Goal: Information Seeking & Learning: Learn about a topic

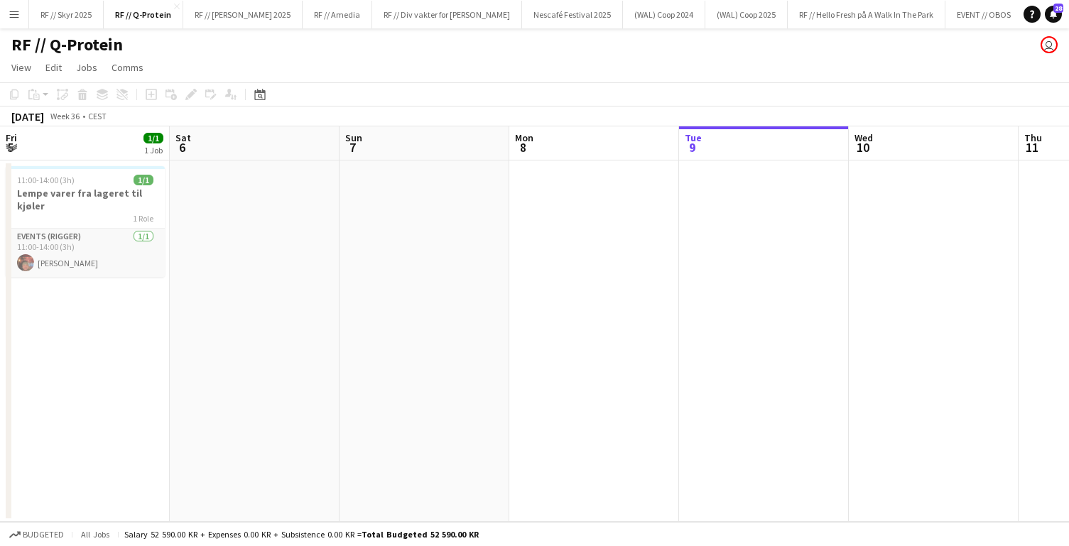
scroll to position [0, 339]
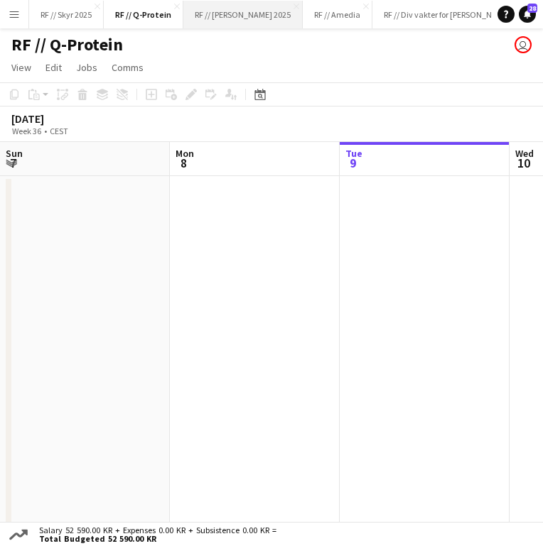
click at [216, 13] on button "RF // [PERSON_NAME] 2025 Close" at bounding box center [242, 15] width 119 height 28
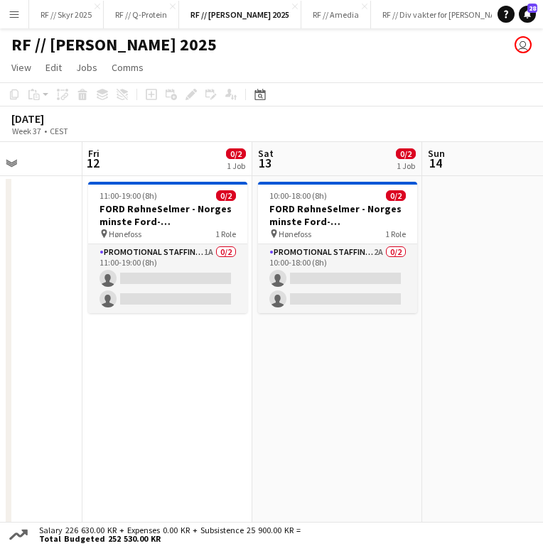
scroll to position [0, 641]
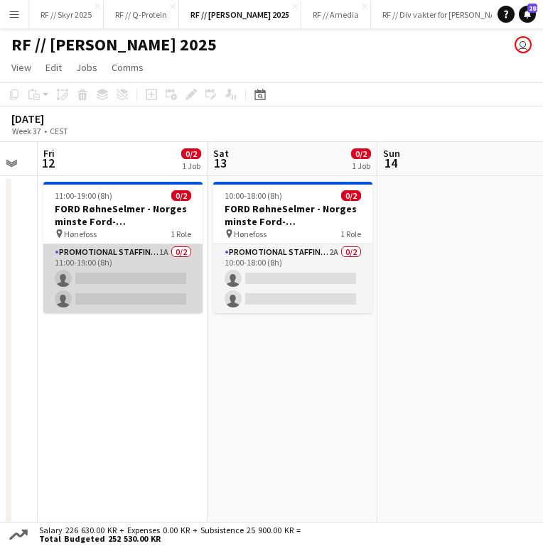
click at [144, 263] on app-card-role "Promotional Staffing (Brand Ambassadors) 1A 0/2 11:00-19:00 (8h) single-neutral…" at bounding box center [122, 278] width 159 height 69
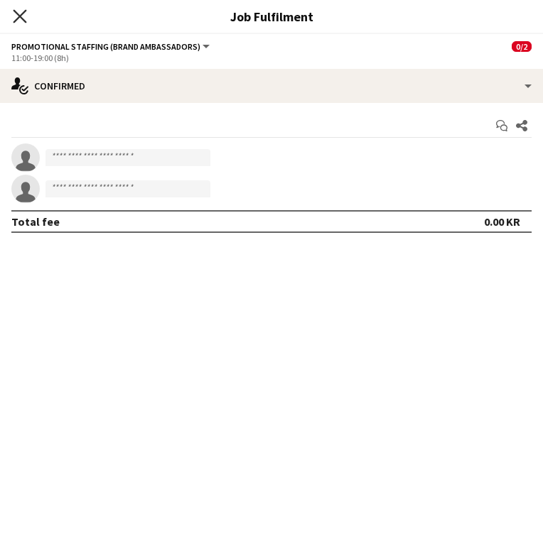
click at [18, 17] on icon at bounding box center [19, 15] width 13 height 13
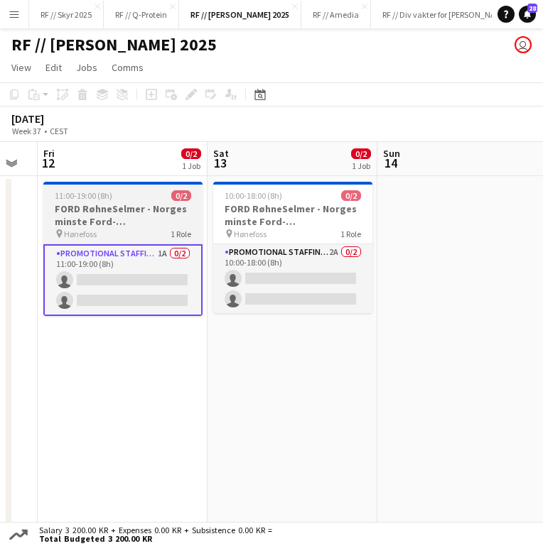
click at [158, 202] on h3 "FORD RøhneSelmer - Norges minste Ford-forhandlerkontor" at bounding box center [122, 215] width 159 height 26
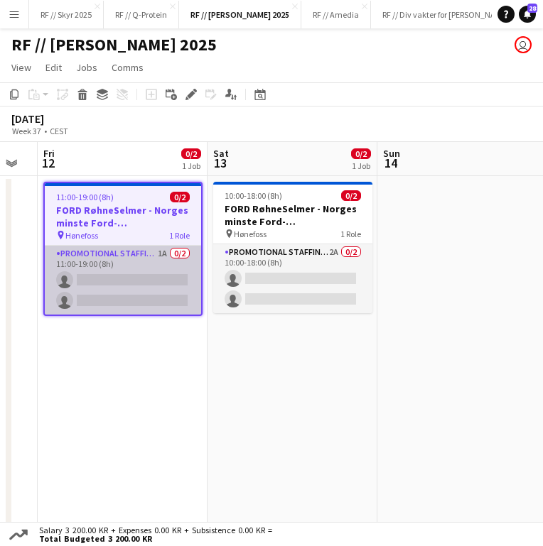
click at [169, 287] on app-card-role "Promotional Staffing (Brand Ambassadors) 1A 0/2 11:00-19:00 (8h) single-neutral…" at bounding box center [123, 280] width 156 height 69
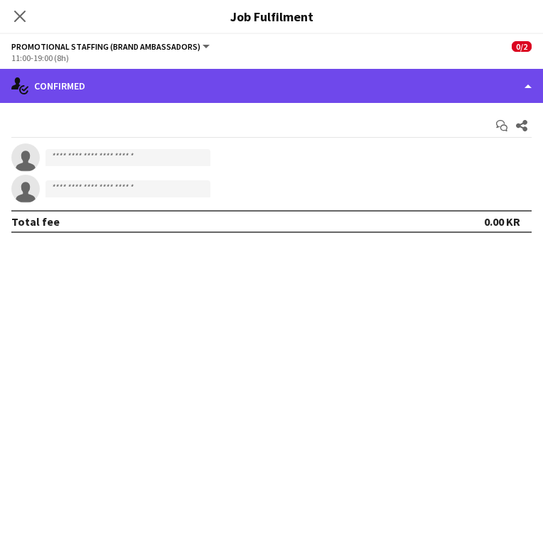
click at [258, 85] on div "single-neutral-actions-check-2 Confirmed" at bounding box center [271, 86] width 543 height 34
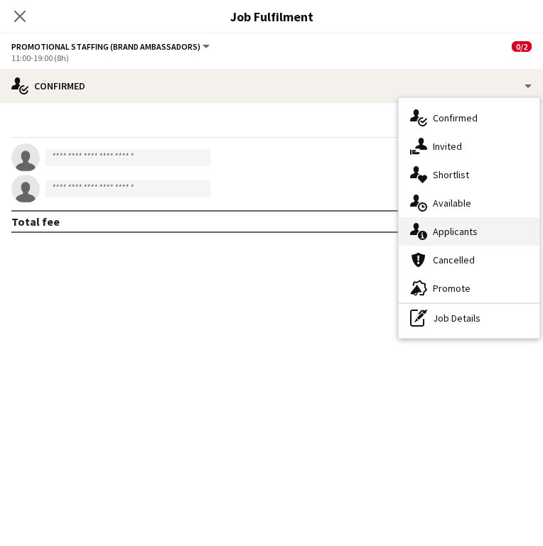
click at [430, 228] on div "single-neutral-actions-information Applicants" at bounding box center [468, 231] width 141 height 28
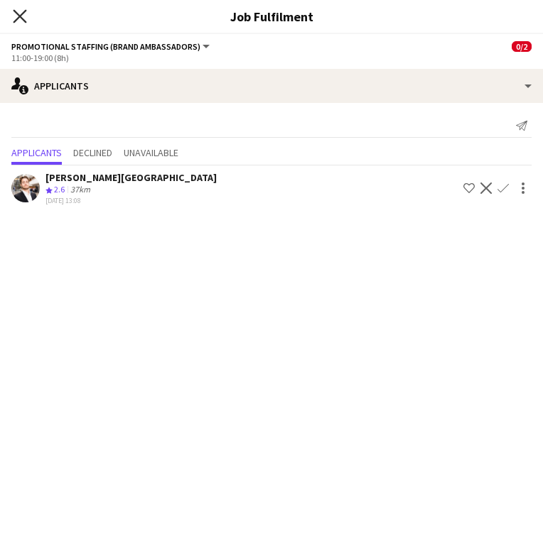
click at [23, 21] on icon at bounding box center [19, 15] width 13 height 13
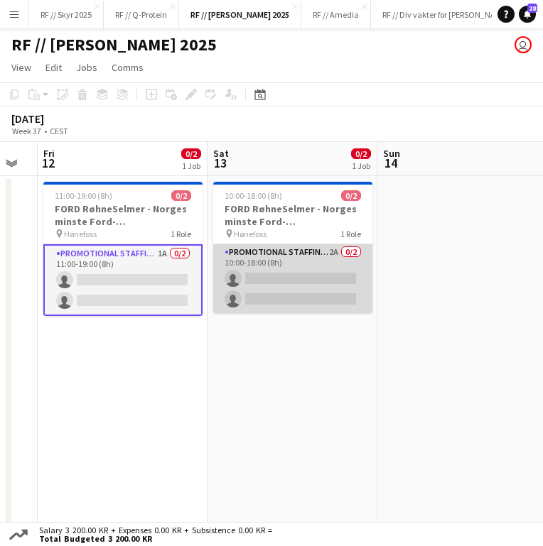
click at [255, 282] on app-card-role "Promotional Staffing (Brand Ambassadors) 2A 0/2 10:00-18:00 (8h) single-neutral…" at bounding box center [292, 278] width 159 height 69
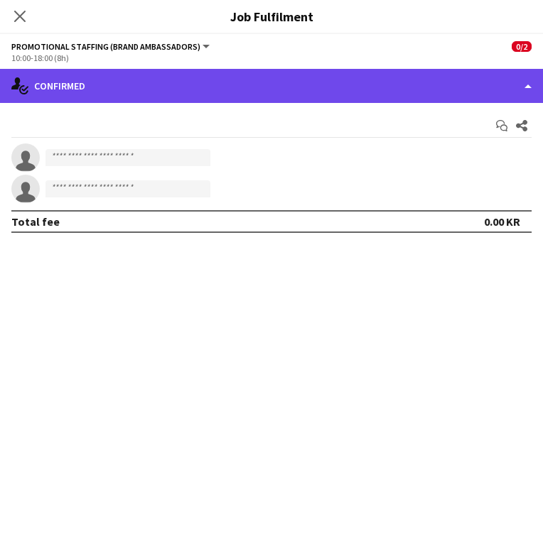
click at [60, 72] on div "single-neutral-actions-check-2 Confirmed" at bounding box center [271, 86] width 543 height 34
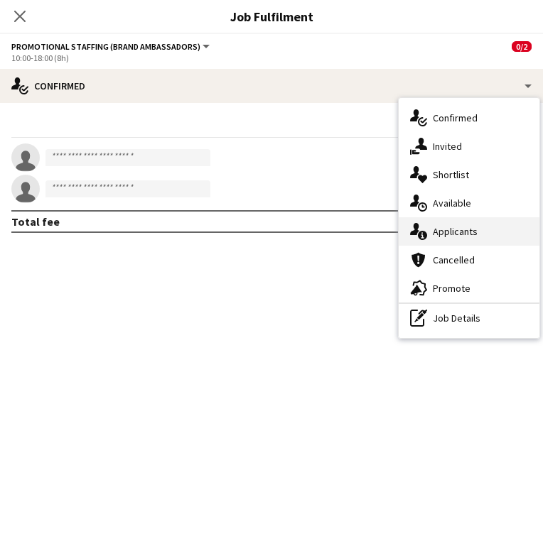
click at [454, 240] on div "single-neutral-actions-information Applicants" at bounding box center [468, 231] width 141 height 28
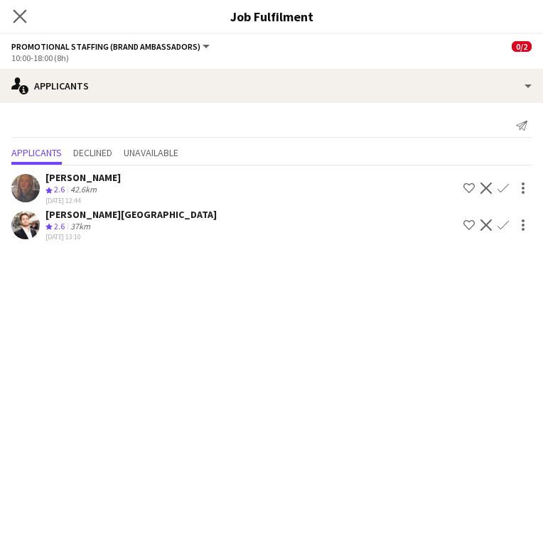
click at [18, 9] on app-icon "Close pop-in" at bounding box center [20, 16] width 21 height 21
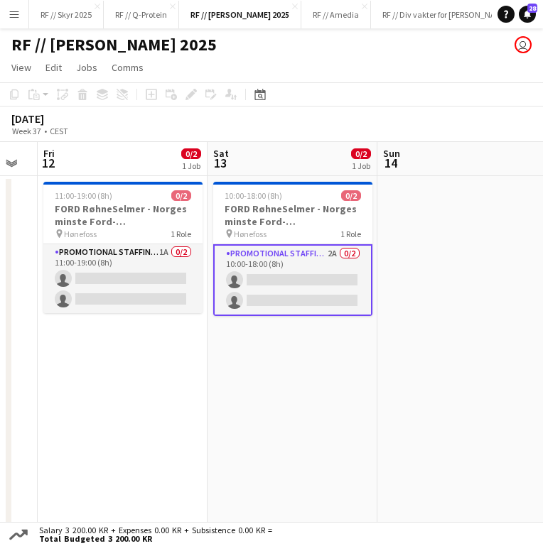
click at [301, 386] on app-date-cell "10:00-18:00 (8h) 0/2 FORD RøhneSelmer - Norges minste Ford-forhandlerkontor pin…" at bounding box center [292, 356] width 170 height 361
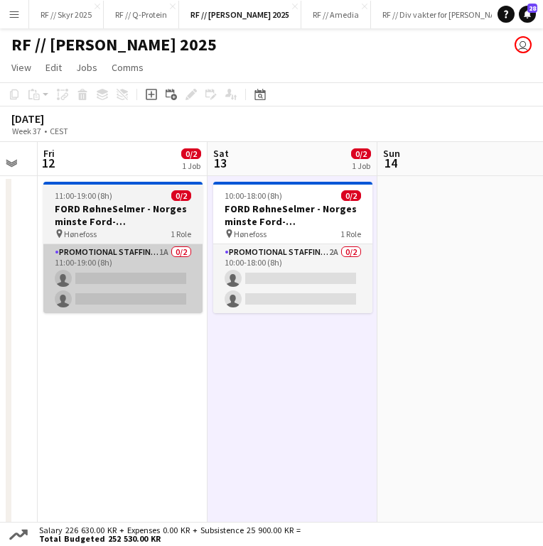
click at [170, 310] on app-card-role "Promotional Staffing (Brand Ambassadors) 1A 0/2 11:00-19:00 (8h) single-neutral…" at bounding box center [122, 278] width 159 height 69
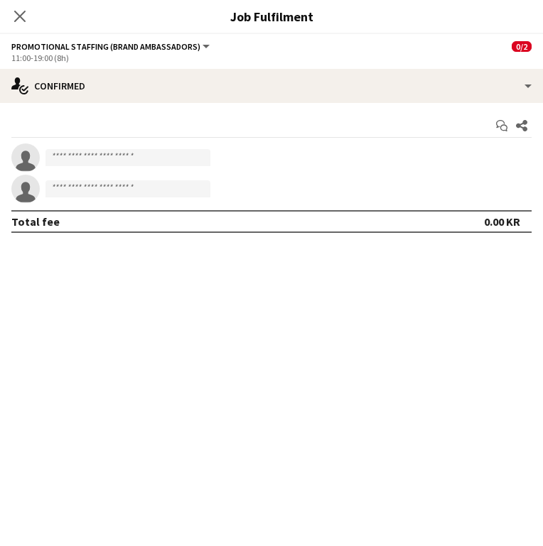
scroll to position [0, 642]
click at [21, 17] on icon at bounding box center [19, 15] width 13 height 13
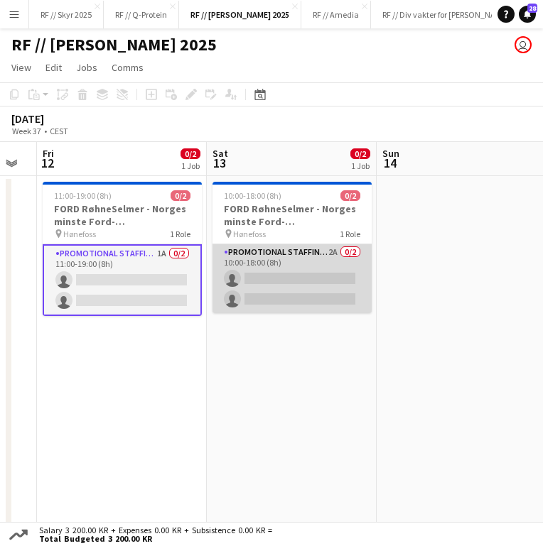
click at [244, 293] on app-card-role "Promotional Staffing (Brand Ambassadors) 2A 0/2 10:00-18:00 (8h) single-neutral…" at bounding box center [291, 278] width 159 height 69
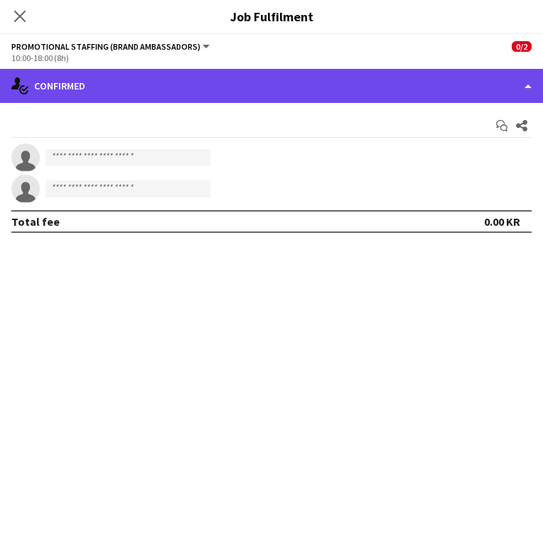
click at [67, 89] on div "single-neutral-actions-check-2 Confirmed" at bounding box center [271, 86] width 543 height 34
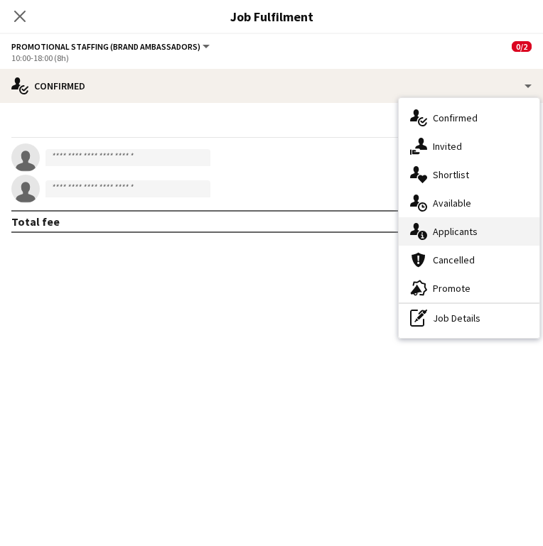
click at [473, 238] on div "single-neutral-actions-information Applicants" at bounding box center [468, 231] width 141 height 28
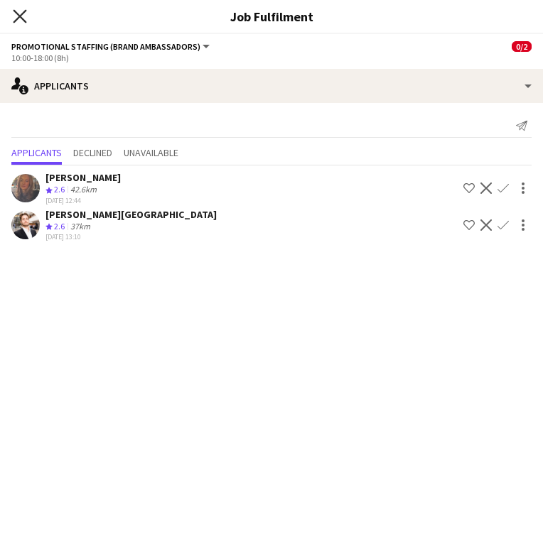
click at [14, 16] on icon "Close pop-in" at bounding box center [19, 15] width 13 height 13
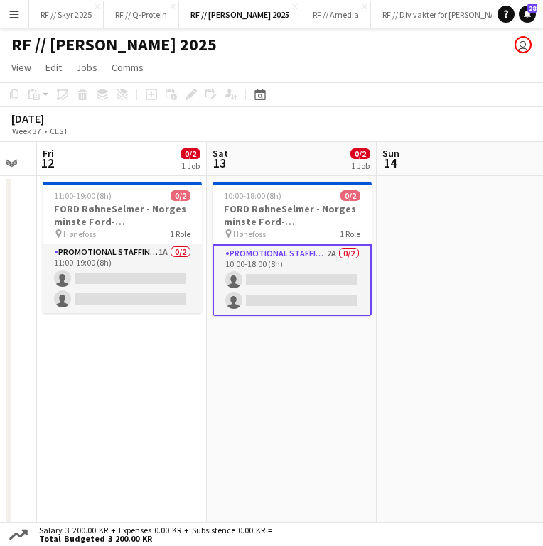
click at [427, 432] on app-date-cell at bounding box center [461, 356] width 170 height 361
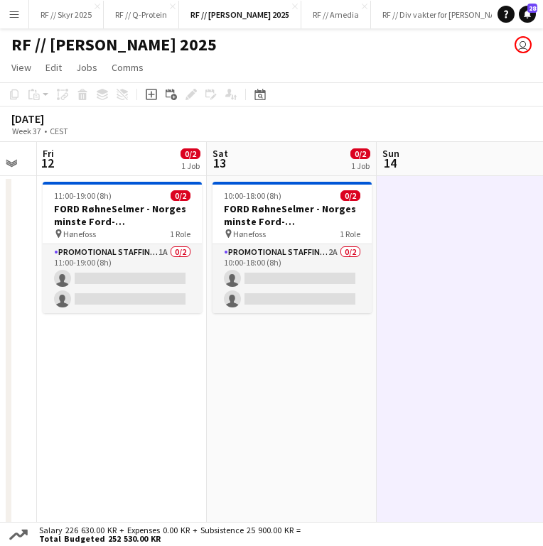
click at [138, 320] on app-date-cell "11:00-19:00 (8h) 0/2 FORD RøhneSelmer - Norges minste Ford-forhandlerkontor pin…" at bounding box center [122, 356] width 170 height 361
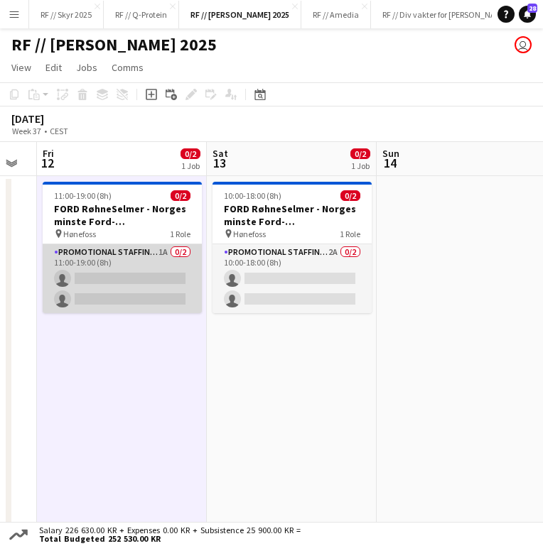
click at [187, 286] on app-card-role "Promotional Staffing (Brand Ambassadors) 1A 0/2 11:00-19:00 (8h) single-neutral…" at bounding box center [122, 278] width 159 height 69
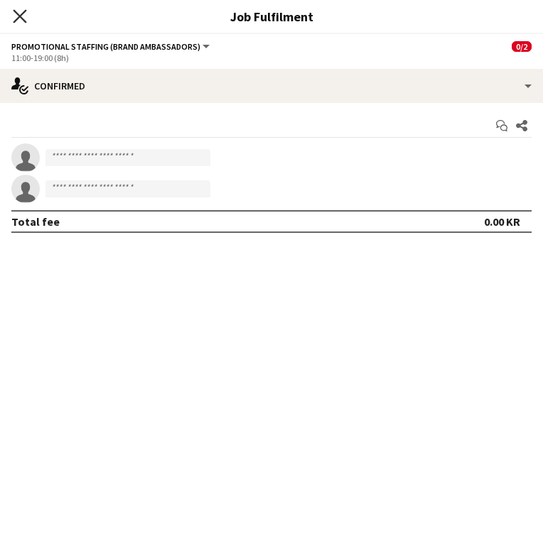
click at [19, 12] on icon "Close pop-in" at bounding box center [19, 15] width 13 height 13
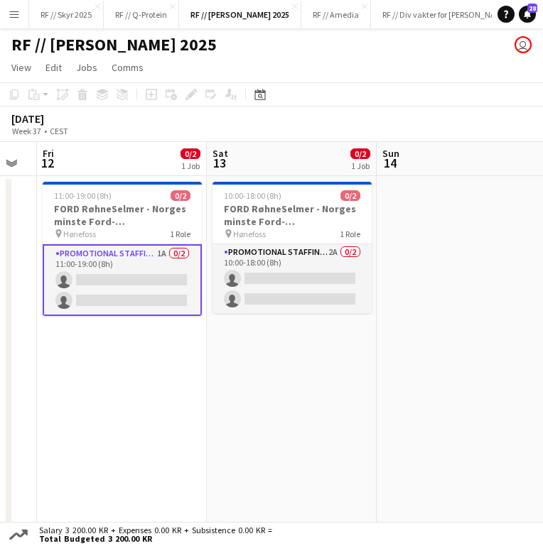
click at [450, 185] on app-date-cell at bounding box center [461, 356] width 170 height 361
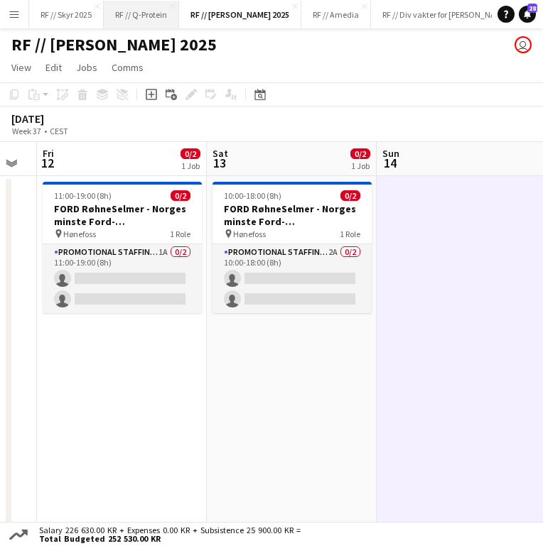
click at [130, 15] on button "RF // Q-Protein Close" at bounding box center [141, 15] width 75 height 28
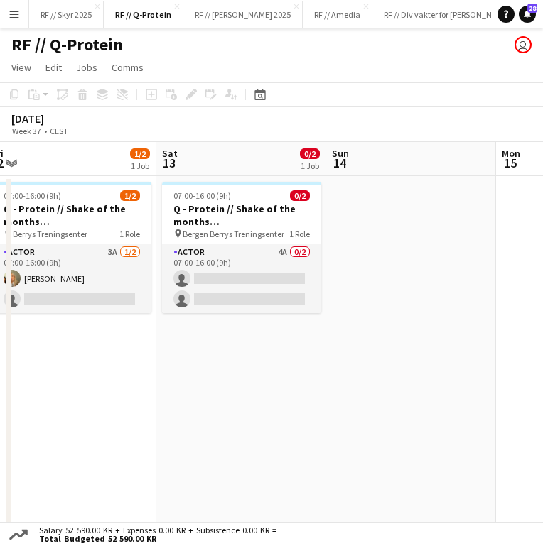
scroll to position [0, 412]
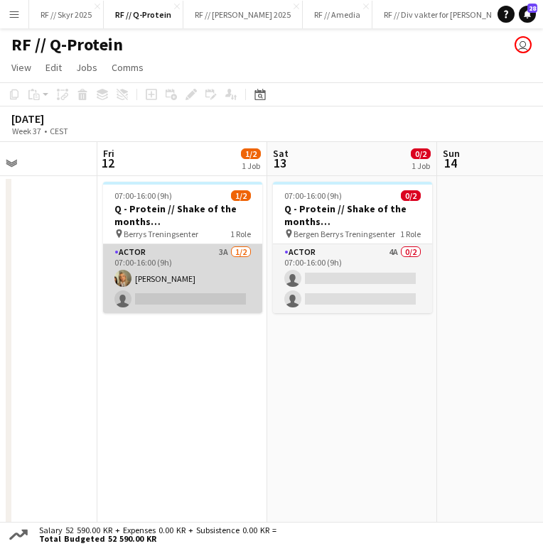
click at [169, 290] on app-card-role "Actor 3A [DATE] 07:00-16:00 (9h) [PERSON_NAME] single-neutral-actions" at bounding box center [182, 278] width 159 height 69
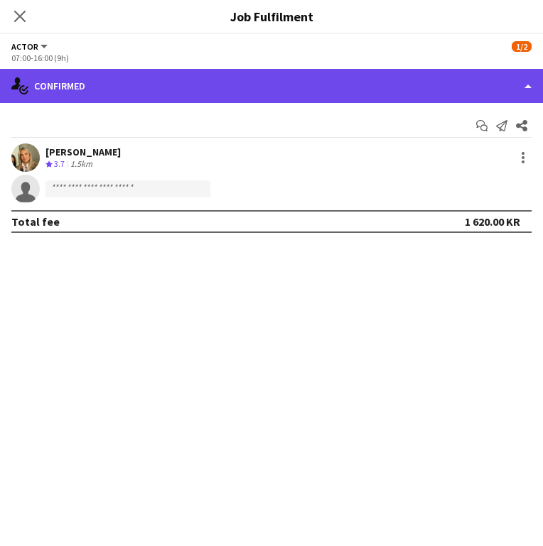
click at [121, 85] on div "single-neutral-actions-check-2 Confirmed" at bounding box center [271, 86] width 543 height 34
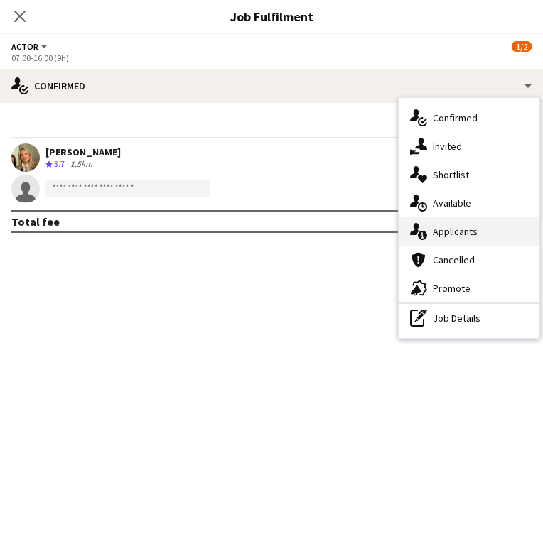
click at [476, 229] on span "Applicants" at bounding box center [454, 231] width 45 height 13
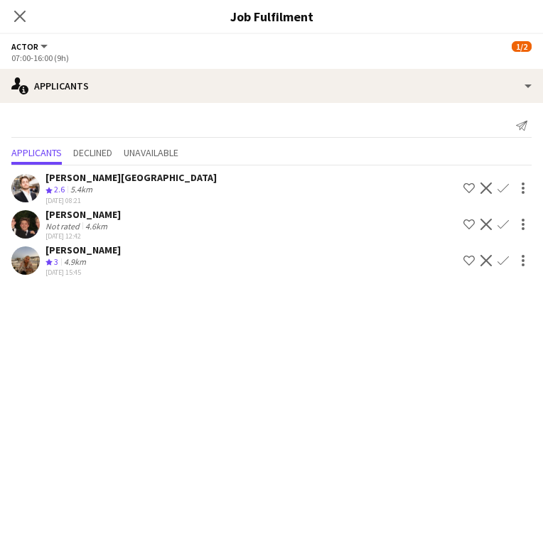
click at [23, 227] on app-user-avatar at bounding box center [25, 224] width 28 height 28
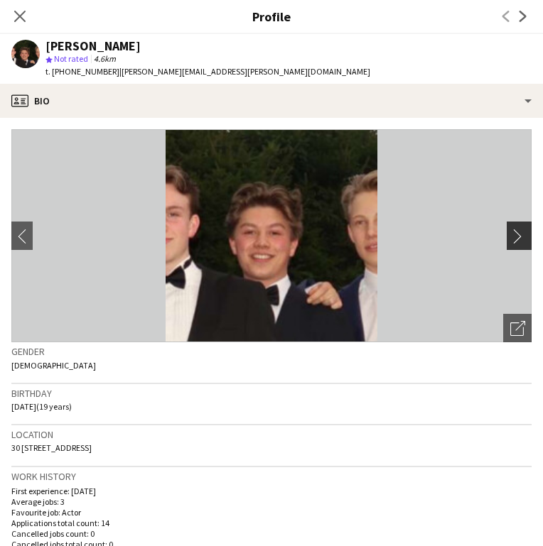
click at [520, 241] on app-icon "chevron-right" at bounding box center [521, 236] width 22 height 15
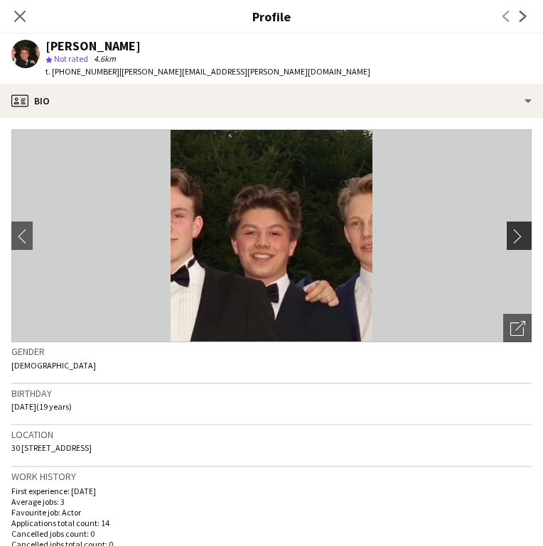
click at [519, 243] on button "chevron-right" at bounding box center [520, 236] width 28 height 28
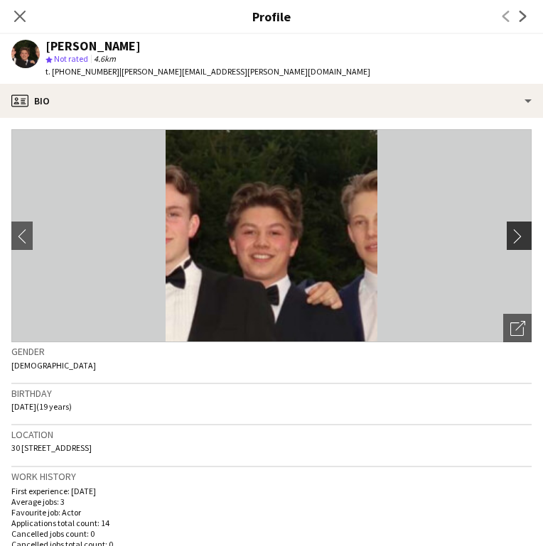
click at [519, 243] on button "chevron-right" at bounding box center [520, 236] width 28 height 28
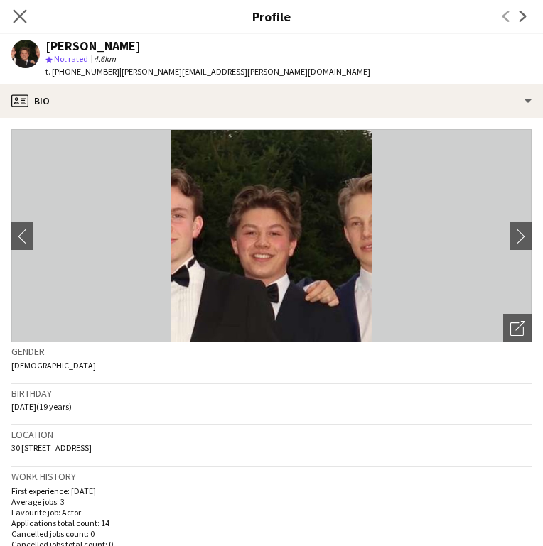
click at [13, 16] on app-icon "Close pop-in" at bounding box center [20, 16] width 21 height 21
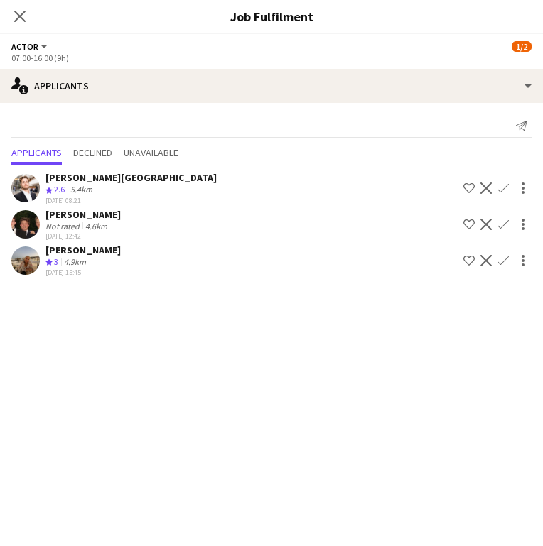
click at [21, 261] on app-user-avatar at bounding box center [25, 260] width 28 height 28
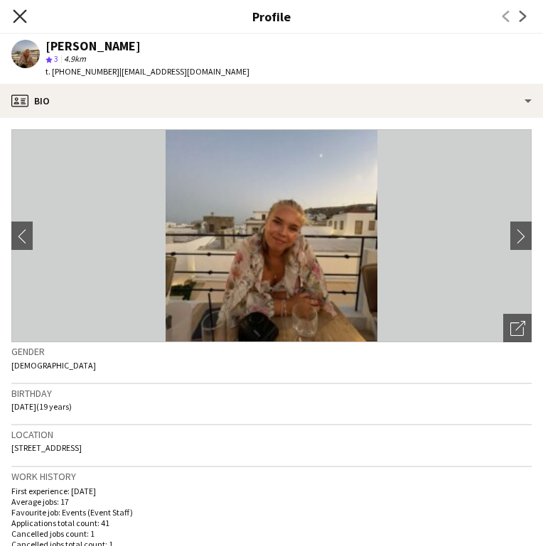
click at [21, 13] on icon "Close pop-in" at bounding box center [19, 15] width 13 height 13
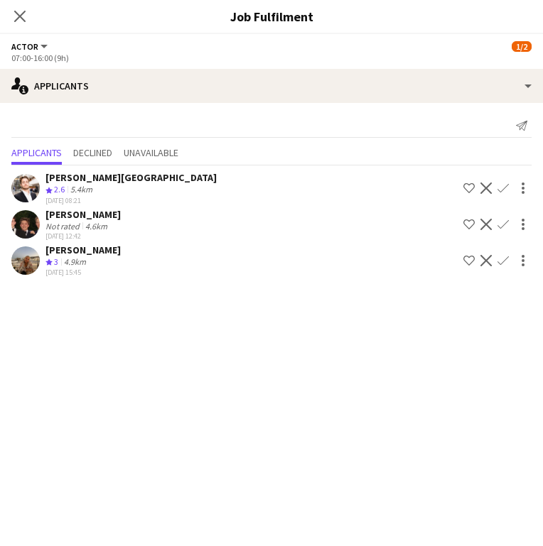
click at [23, 221] on app-user-avatar at bounding box center [25, 224] width 28 height 28
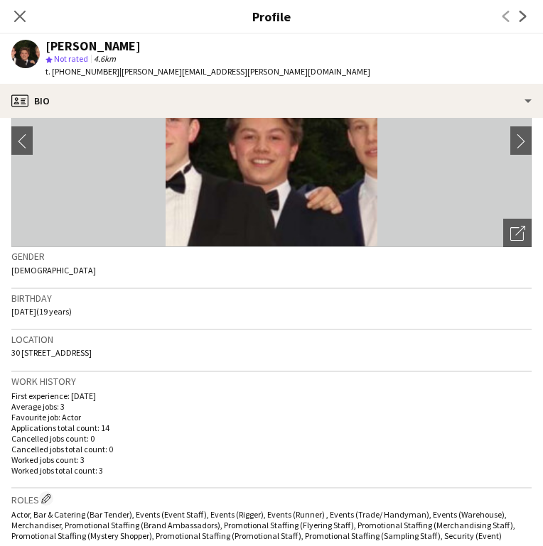
scroll to position [99, 0]
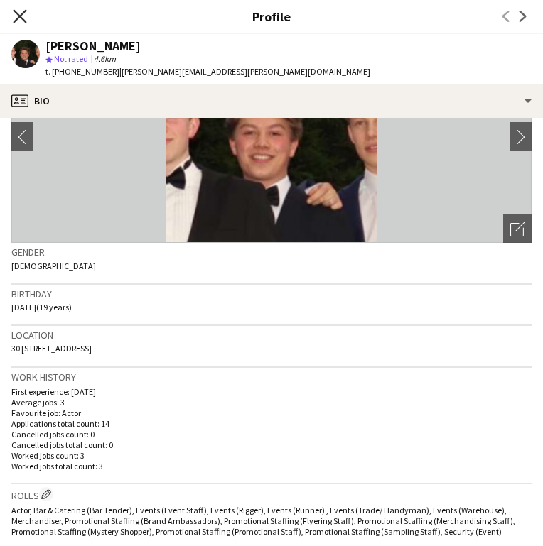
click at [20, 16] on icon at bounding box center [19, 15] width 13 height 13
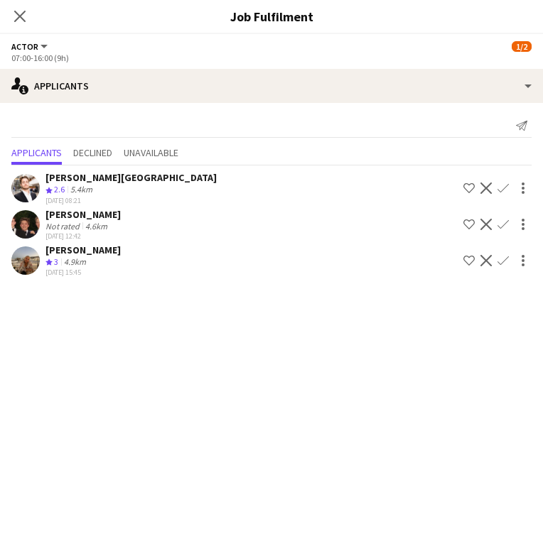
click at [20, 16] on icon at bounding box center [19, 16] width 11 height 11
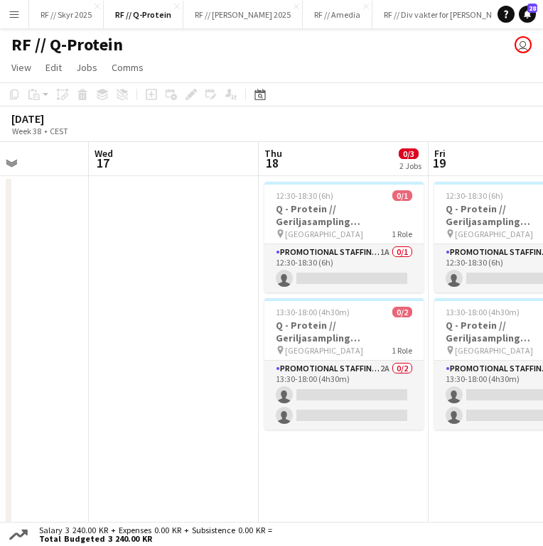
scroll to position [0, 592]
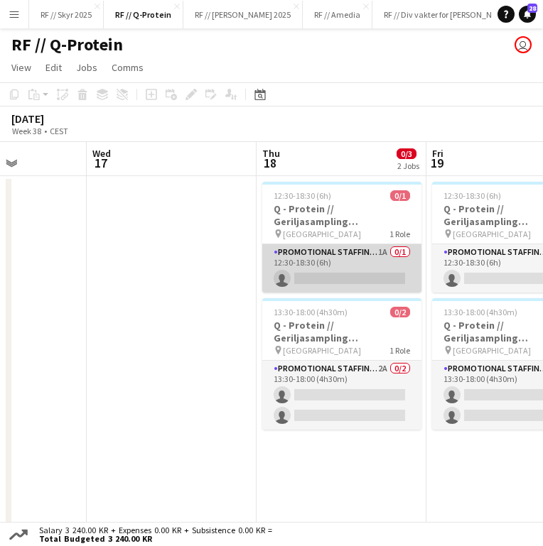
click at [322, 278] on app-card-role "Promotional Staffing (Brand Ambassadors) 1A 0/1 12:30-18:30 (6h) single-neutral…" at bounding box center [341, 268] width 159 height 48
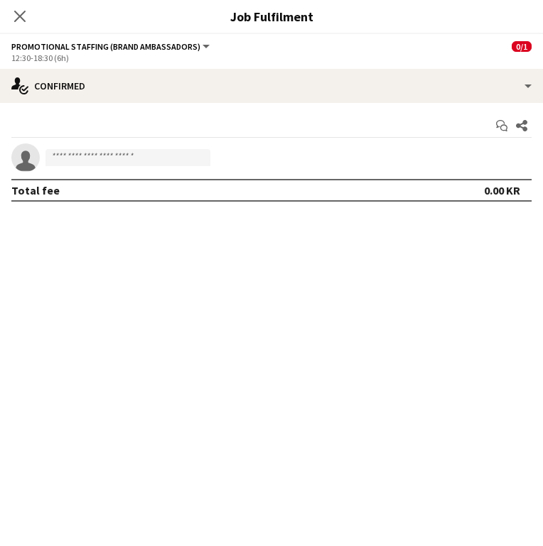
scroll to position [9, 0]
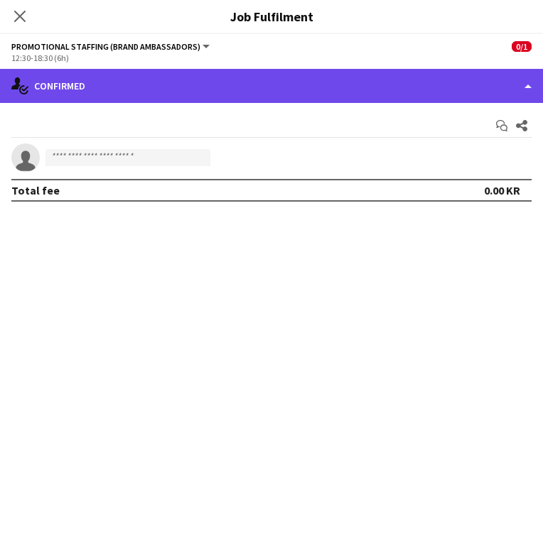
click at [159, 82] on div "single-neutral-actions-check-2 Confirmed" at bounding box center [271, 86] width 543 height 34
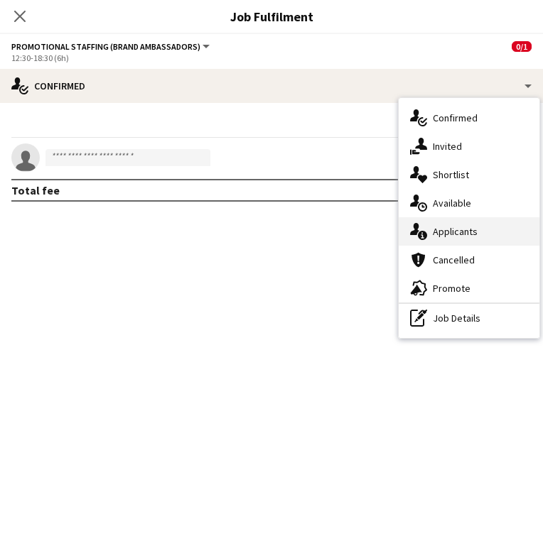
click at [468, 227] on span "Applicants" at bounding box center [454, 231] width 45 height 13
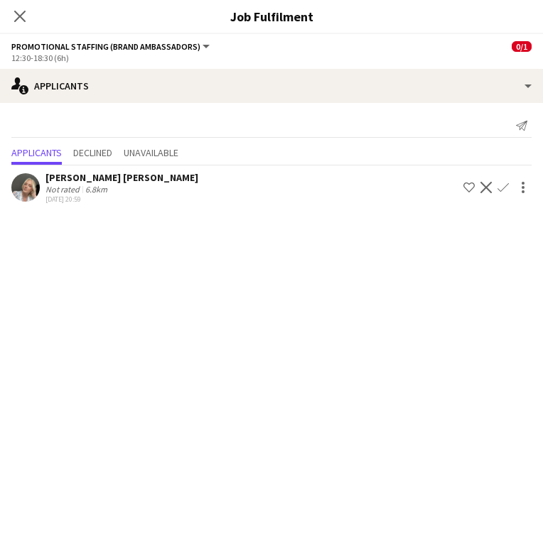
click at [21, 192] on app-user-avatar at bounding box center [25, 187] width 28 height 28
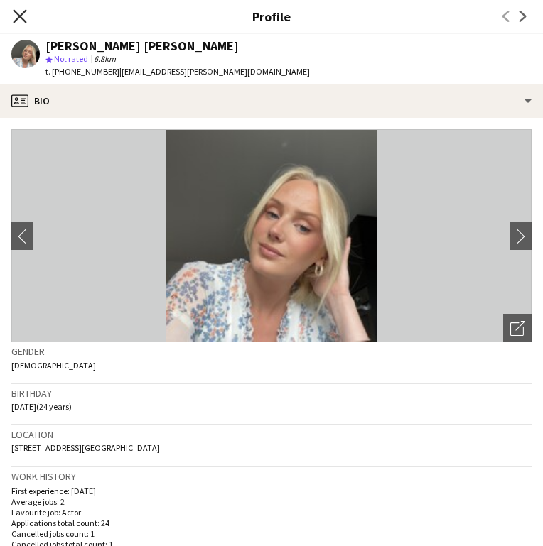
click at [19, 11] on icon "Close pop-in" at bounding box center [19, 15] width 13 height 13
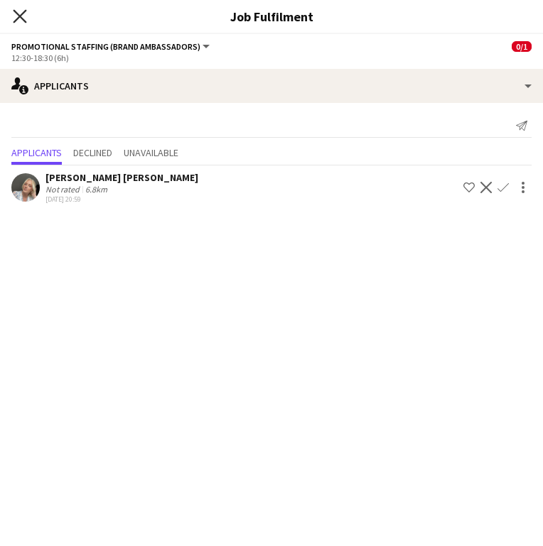
click at [21, 13] on icon "Close pop-in" at bounding box center [19, 15] width 13 height 13
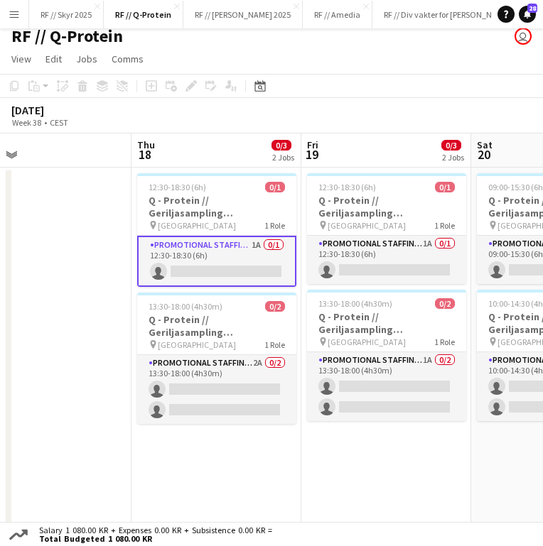
scroll to position [0, 381]
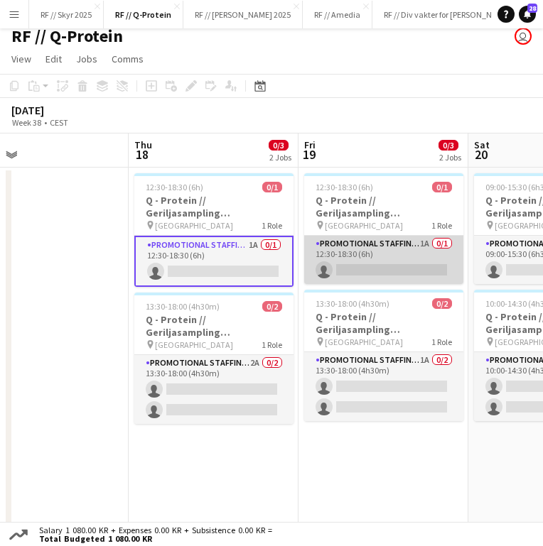
click at [390, 259] on app-card-role "Promotional Staffing (Brand Ambassadors) 1A 0/1 12:30-18:30 (6h) single-neutral…" at bounding box center [383, 260] width 159 height 48
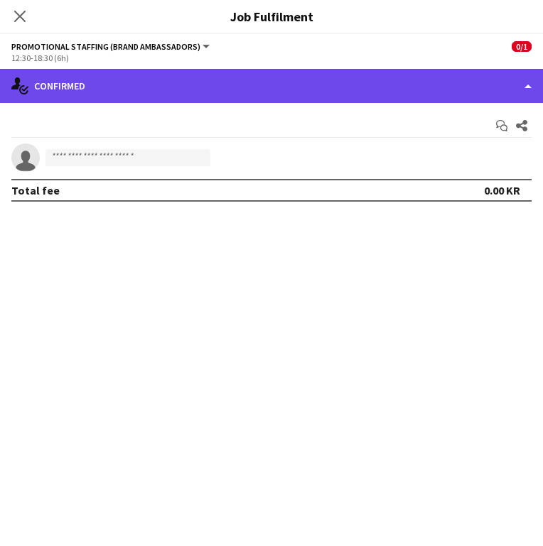
click at [146, 88] on div "single-neutral-actions-check-2 Confirmed" at bounding box center [271, 86] width 543 height 34
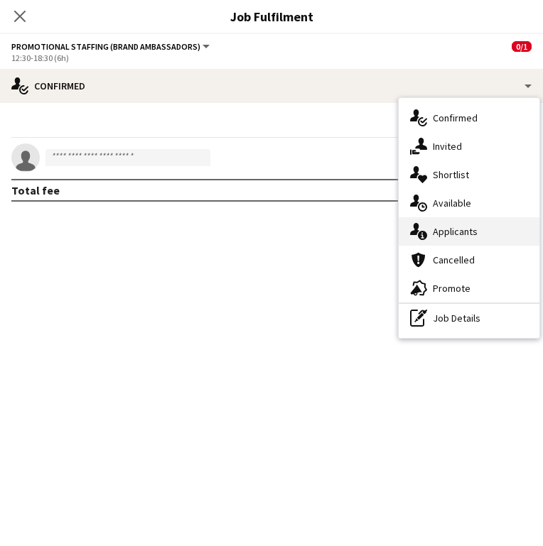
click at [479, 235] on div "single-neutral-actions-information Applicants" at bounding box center [468, 231] width 141 height 28
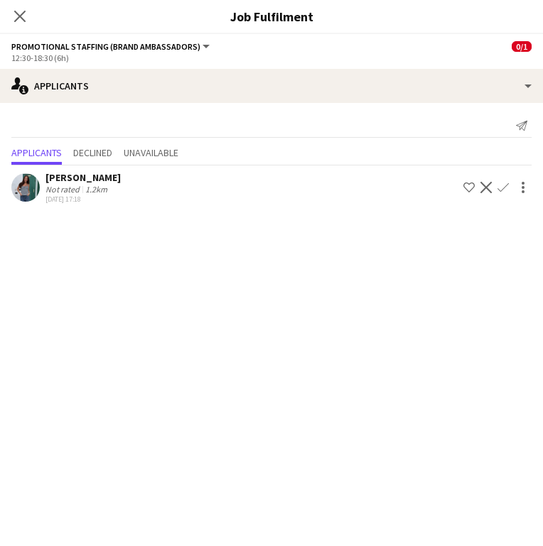
click at [27, 181] on app-user-avatar at bounding box center [25, 187] width 28 height 28
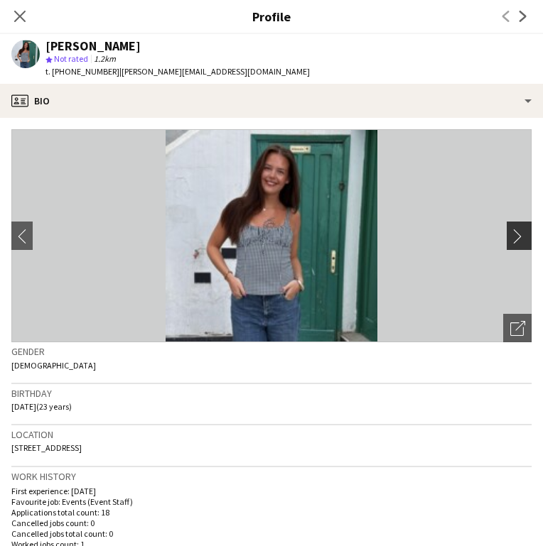
click at [521, 234] on app-icon "chevron-right" at bounding box center [521, 236] width 22 height 15
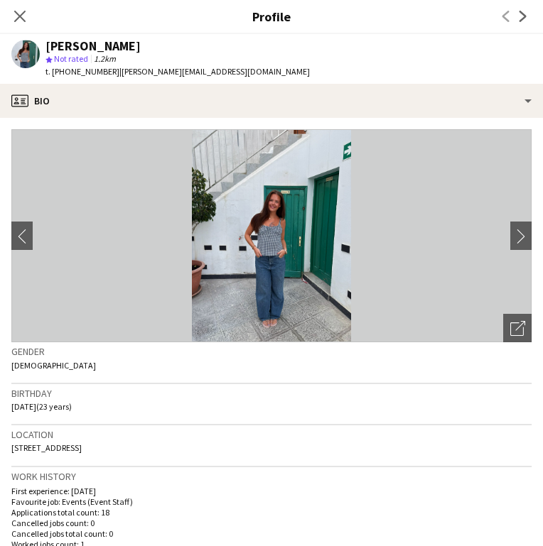
click at [8, 13] on div "Close pop-in" at bounding box center [20, 16] width 40 height 33
click at [24, 12] on icon at bounding box center [19, 15] width 13 height 13
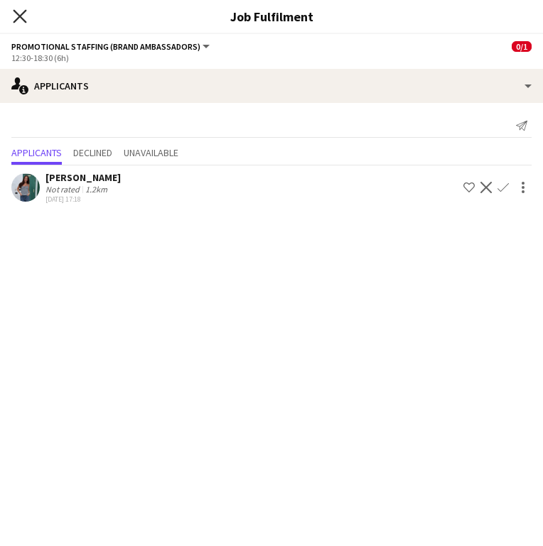
click at [18, 20] on icon "Close pop-in" at bounding box center [19, 15] width 13 height 13
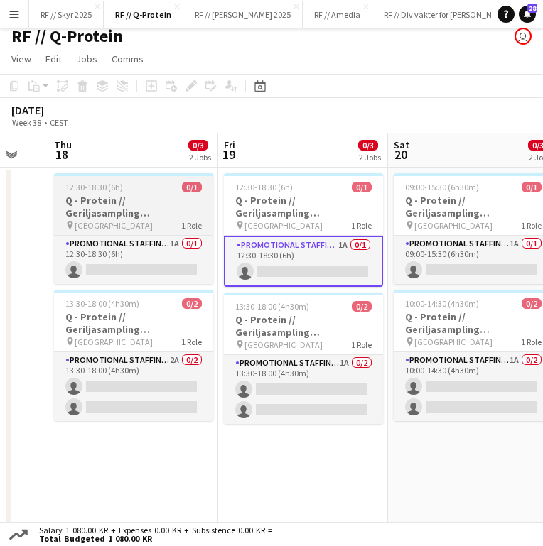
scroll to position [0, 464]
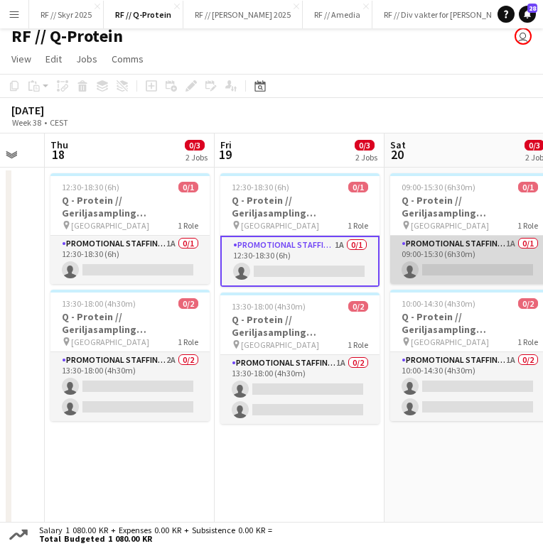
click at [457, 254] on app-card-role "Promotional Staffing (Brand Ambassadors) 1A 0/1 09:00-15:30 (6h30m) single-neut…" at bounding box center [469, 260] width 159 height 48
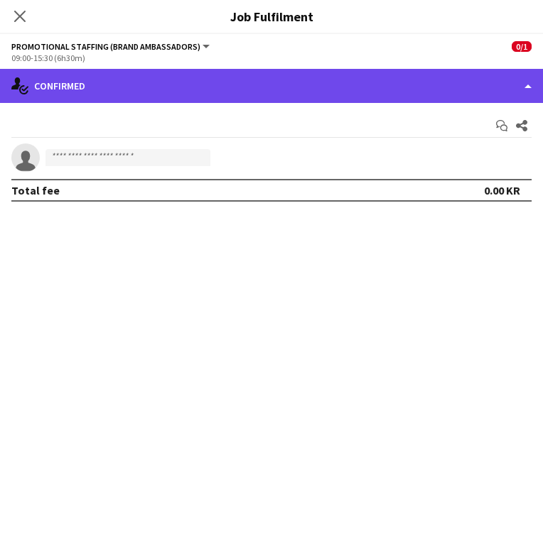
click at [134, 80] on div "single-neutral-actions-check-2 Confirmed" at bounding box center [271, 86] width 543 height 34
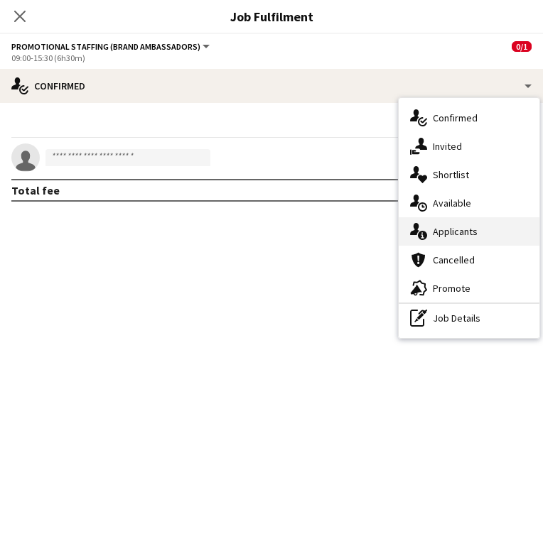
click at [439, 239] on div "single-neutral-actions-information Applicants" at bounding box center [468, 231] width 141 height 28
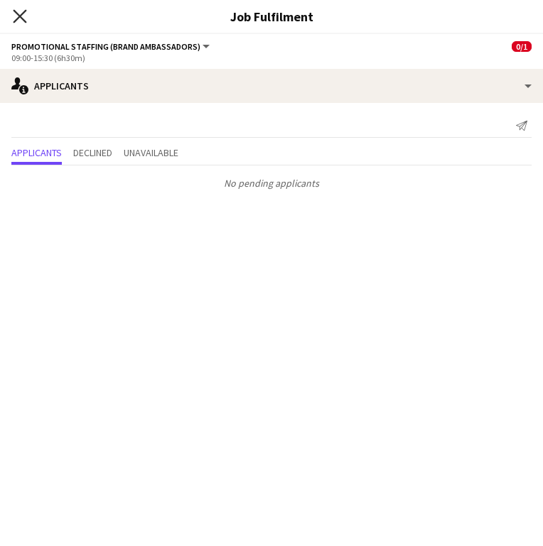
click at [23, 21] on icon "Close pop-in" at bounding box center [19, 15] width 13 height 13
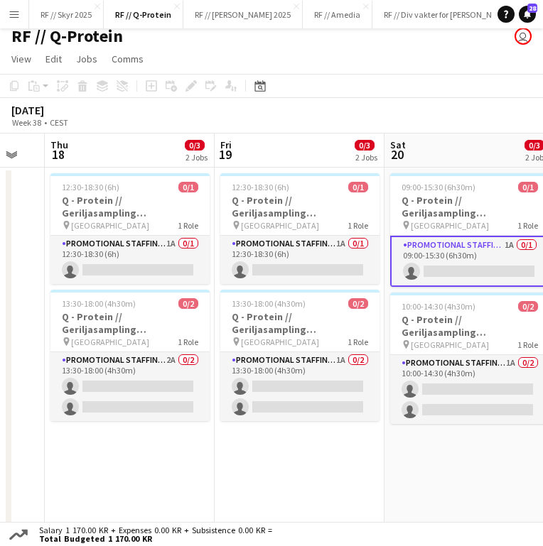
click at [437, 426] on app-date-cell "09:00-15:30 (6h30m) 0/1 Q - Protein // Geriljasampling [GEOGRAPHIC_DATA] pin Os…" at bounding box center [469, 348] width 170 height 361
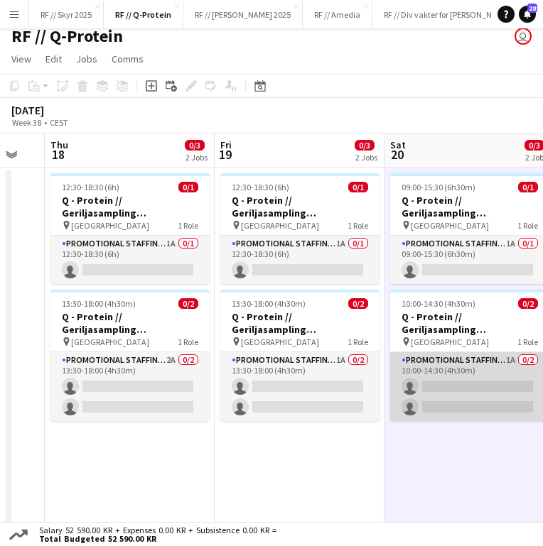
click at [456, 396] on app-card-role "Promotional Staffing (Brand Ambassadors) 1A 0/2 10:00-14:30 (4h30m) single-neut…" at bounding box center [469, 386] width 159 height 69
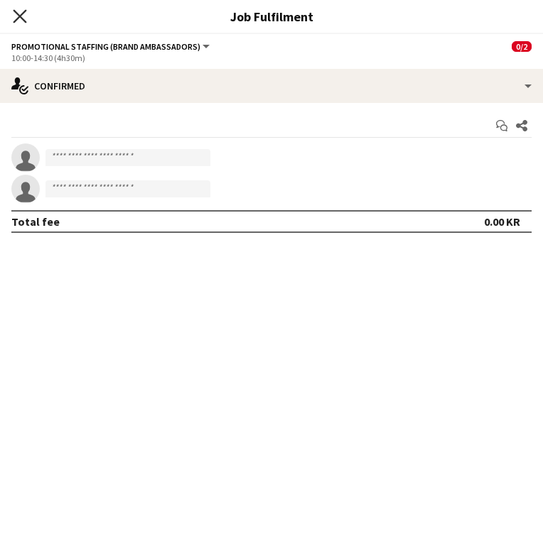
click at [18, 23] on icon "Close pop-in" at bounding box center [19, 15] width 13 height 13
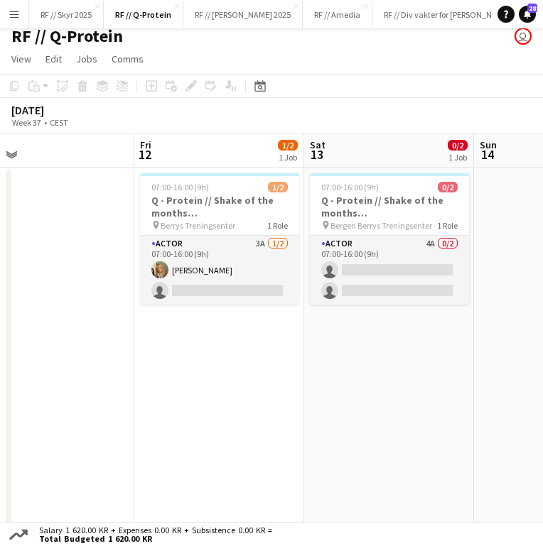
scroll to position [0, 363]
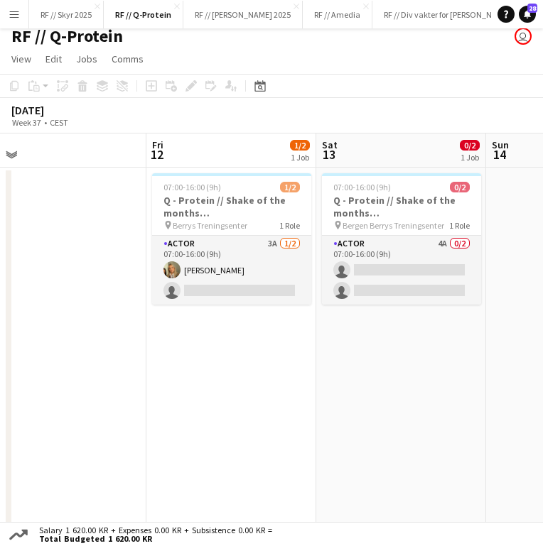
click at [293, 420] on app-date-cell "07:00-16:00 (9h) 1/2 Q - Protein // Shake of the months ([GEOGRAPHIC_DATA]) pin…" at bounding box center [231, 348] width 170 height 361
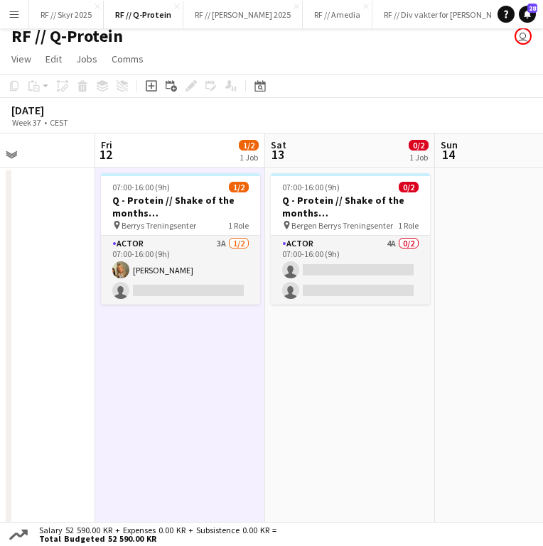
scroll to position [0, 426]
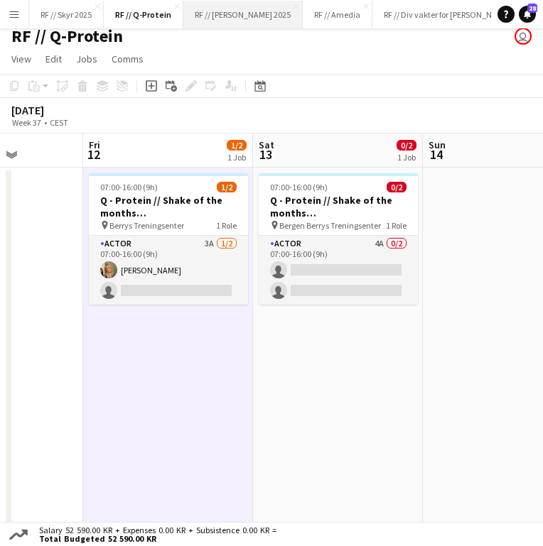
click at [229, 17] on button "RF // [PERSON_NAME] 2025 Close" at bounding box center [242, 15] width 119 height 28
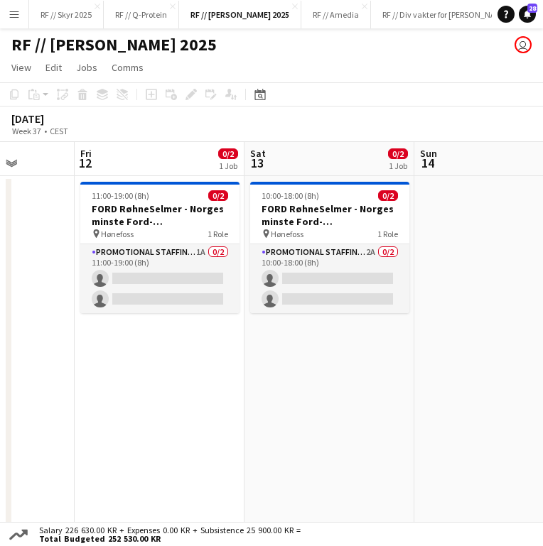
scroll to position [0, 607]
